Goal: Use online tool/utility

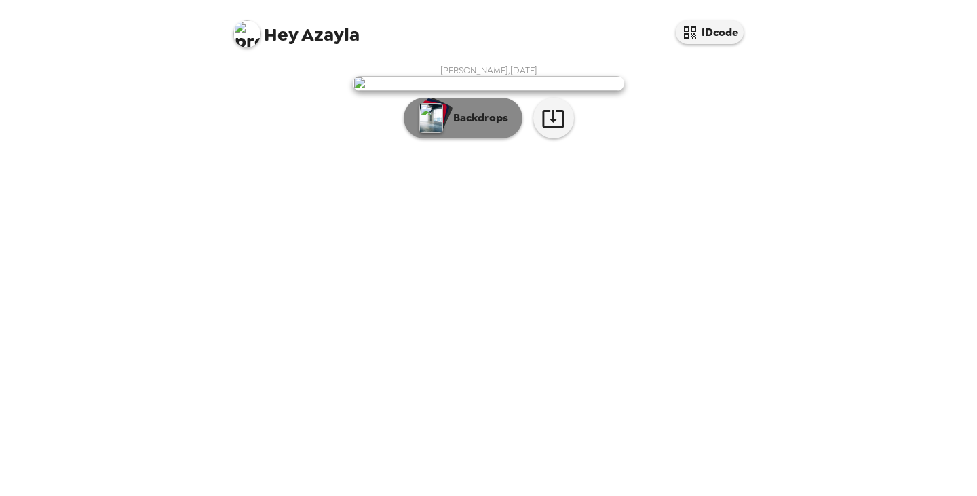
click at [475, 126] on p "Backdrops" at bounding box center [477, 118] width 62 height 16
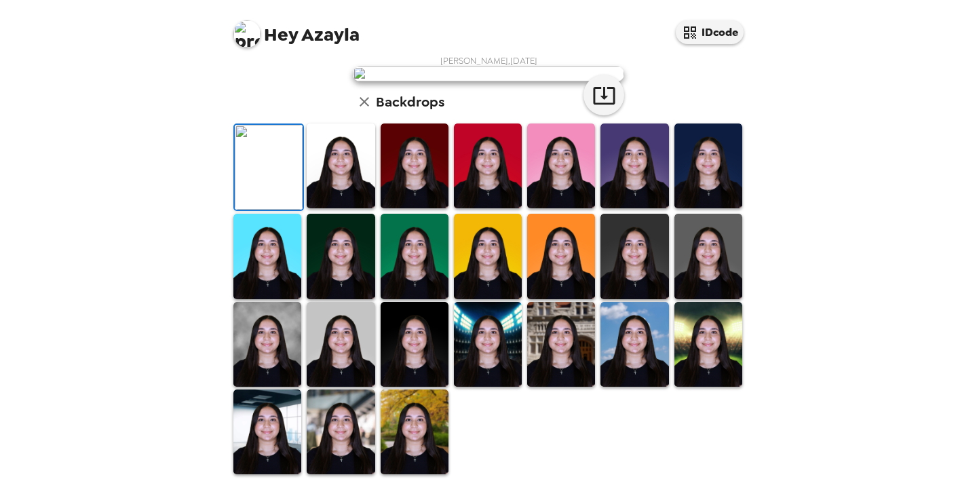
scroll to position [314, 0]
click at [414, 427] on img at bounding box center [415, 431] width 68 height 85
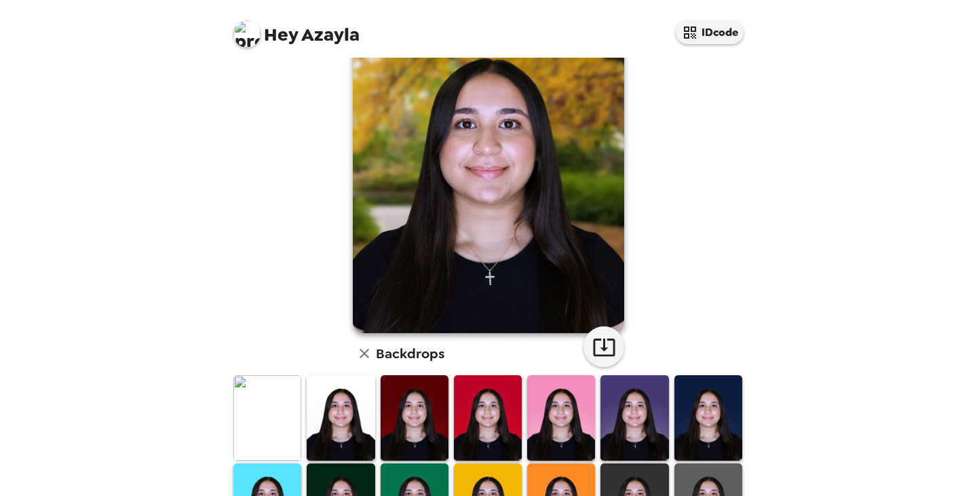
scroll to position [0, 0]
